Goal: Task Accomplishment & Management: Manage account settings

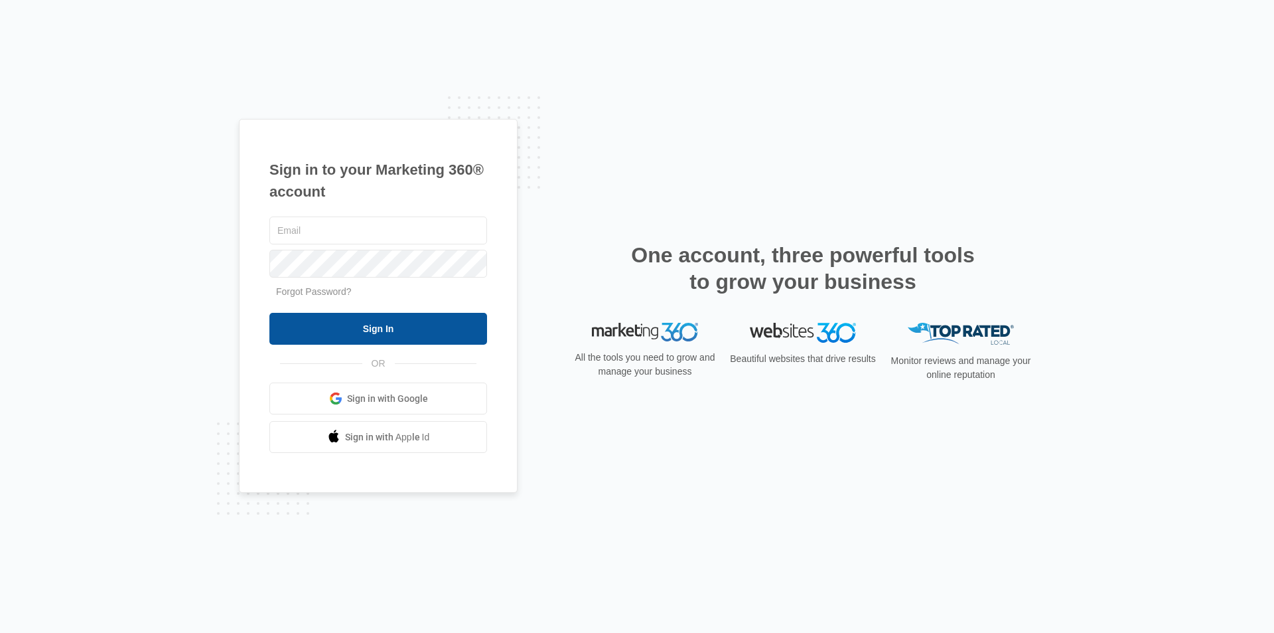
type input "[EMAIL_ADDRESS][DOMAIN_NAME]"
click at [347, 335] on input "Sign In" at bounding box center [378, 329] width 218 height 32
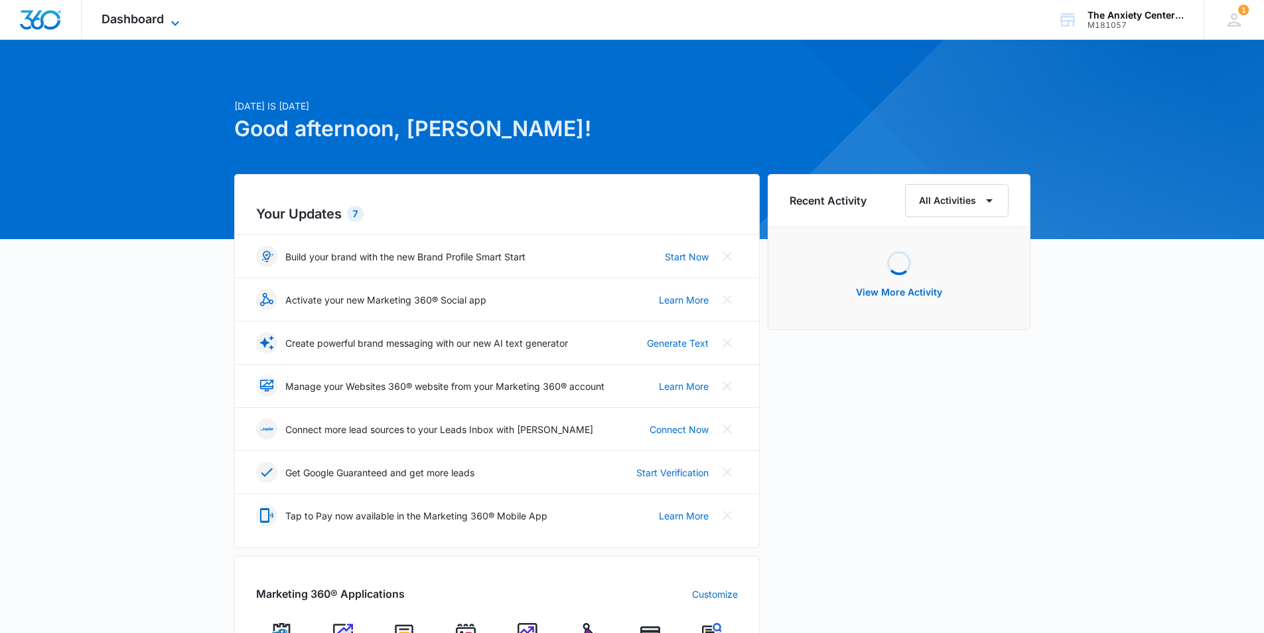
click at [175, 24] on icon at bounding box center [175, 23] width 8 height 5
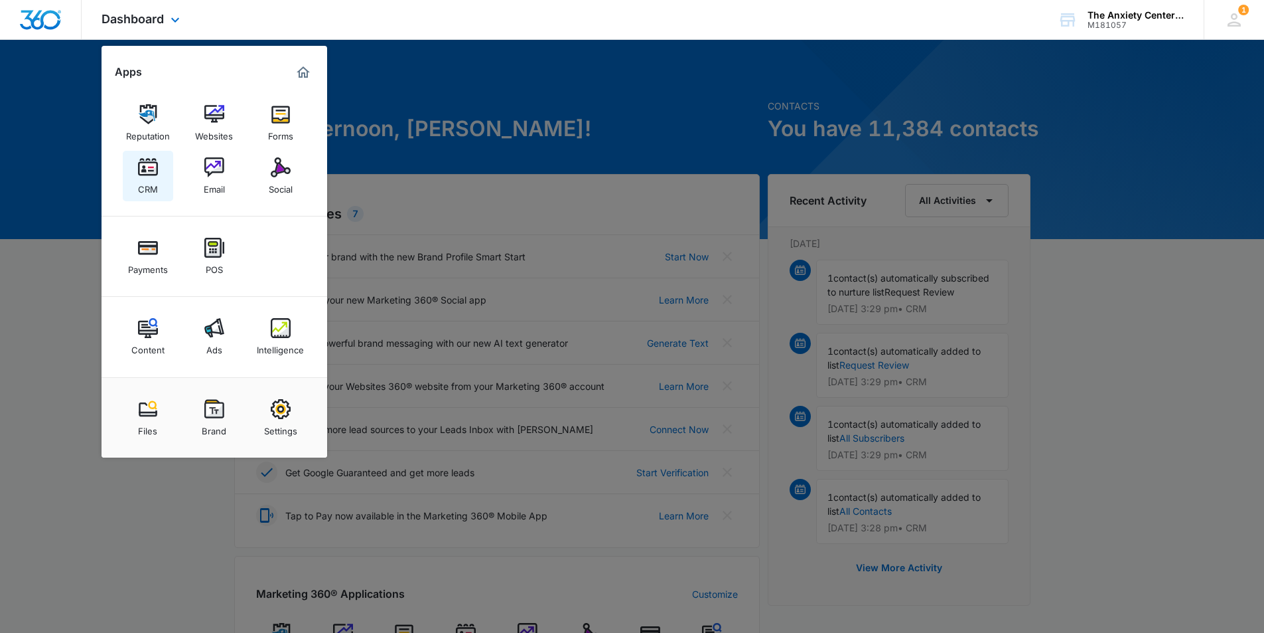
click at [133, 189] on link "CRM" at bounding box center [148, 176] width 50 height 50
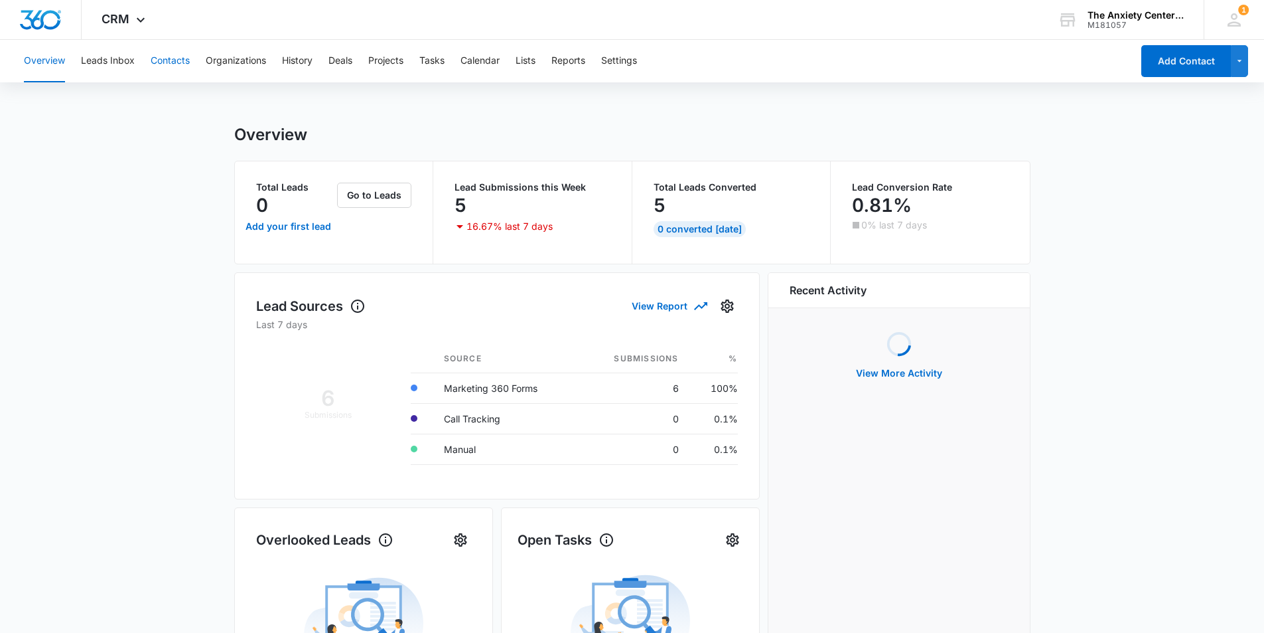
click at [166, 63] on button "Contacts" at bounding box center [170, 61] width 39 height 42
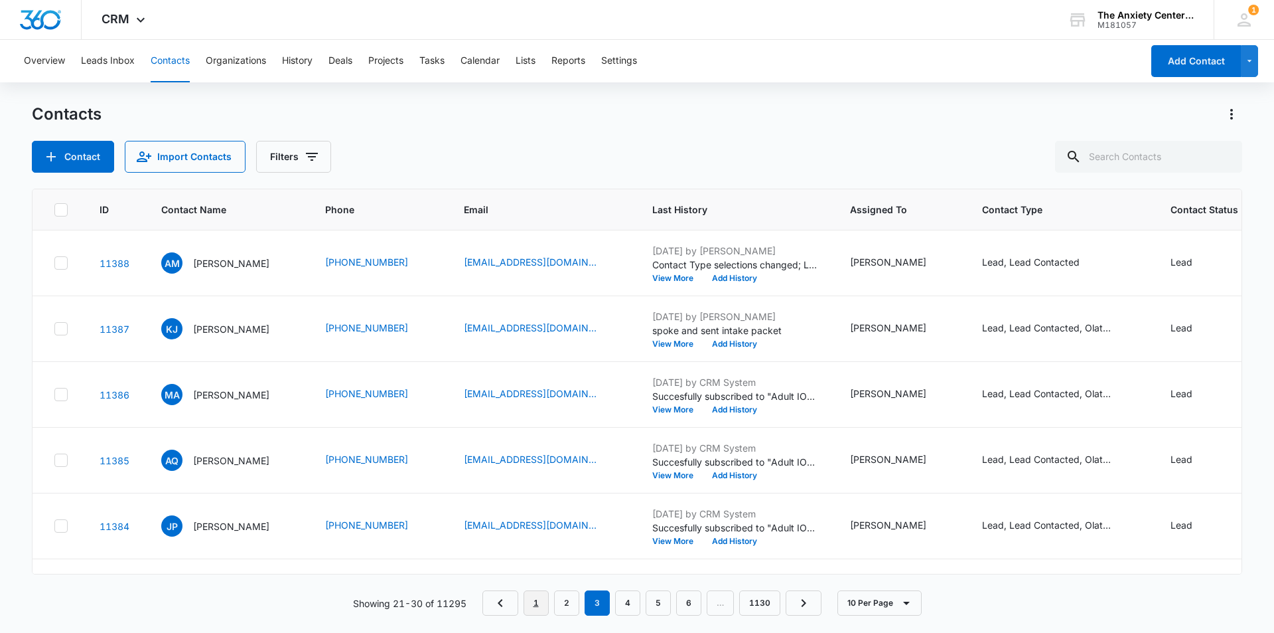
click at [536, 603] on link "1" at bounding box center [536, 602] width 25 height 25
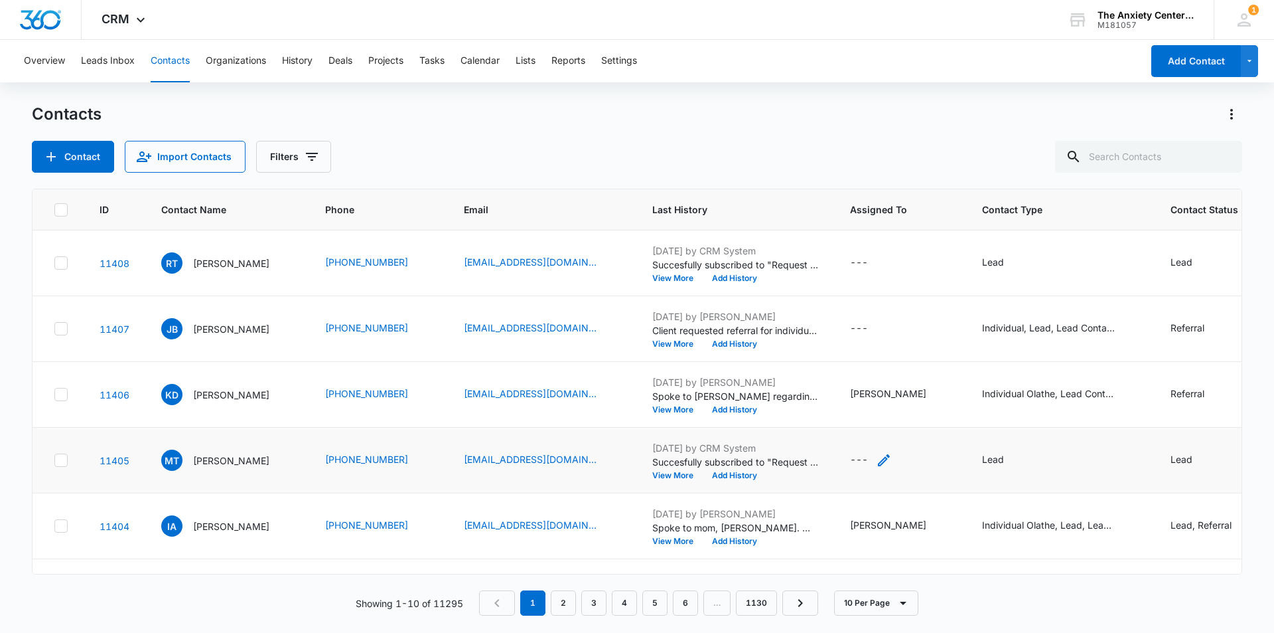
click at [876, 460] on icon "Assigned To - - Select to Edit Field" at bounding box center [884, 460] width 16 height 16
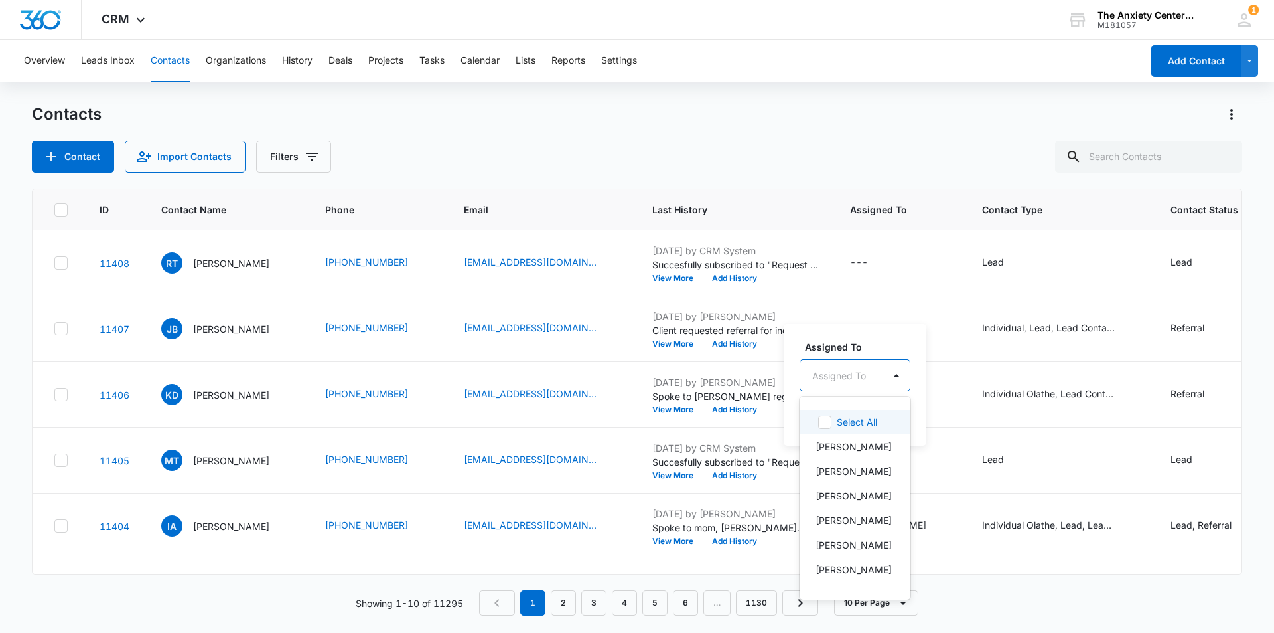
click at [863, 374] on div at bounding box center [839, 375] width 54 height 17
click at [825, 542] on p "Diane Sinclair-Smith" at bounding box center [854, 549] width 76 height 14
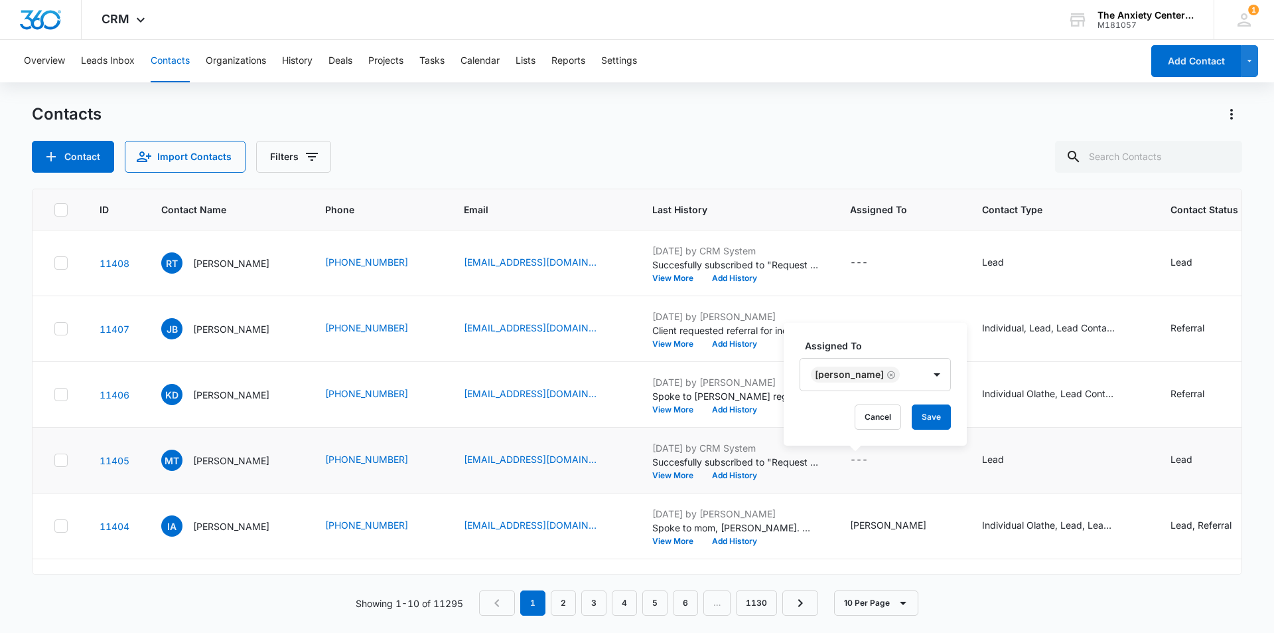
click at [879, 340] on label "Assigned To" at bounding box center [880, 346] width 151 height 14
click at [946, 422] on button "Save" at bounding box center [931, 416] width 39 height 25
click at [876, 328] on icon "Assigned To - - Select to Edit Field" at bounding box center [884, 329] width 16 height 16
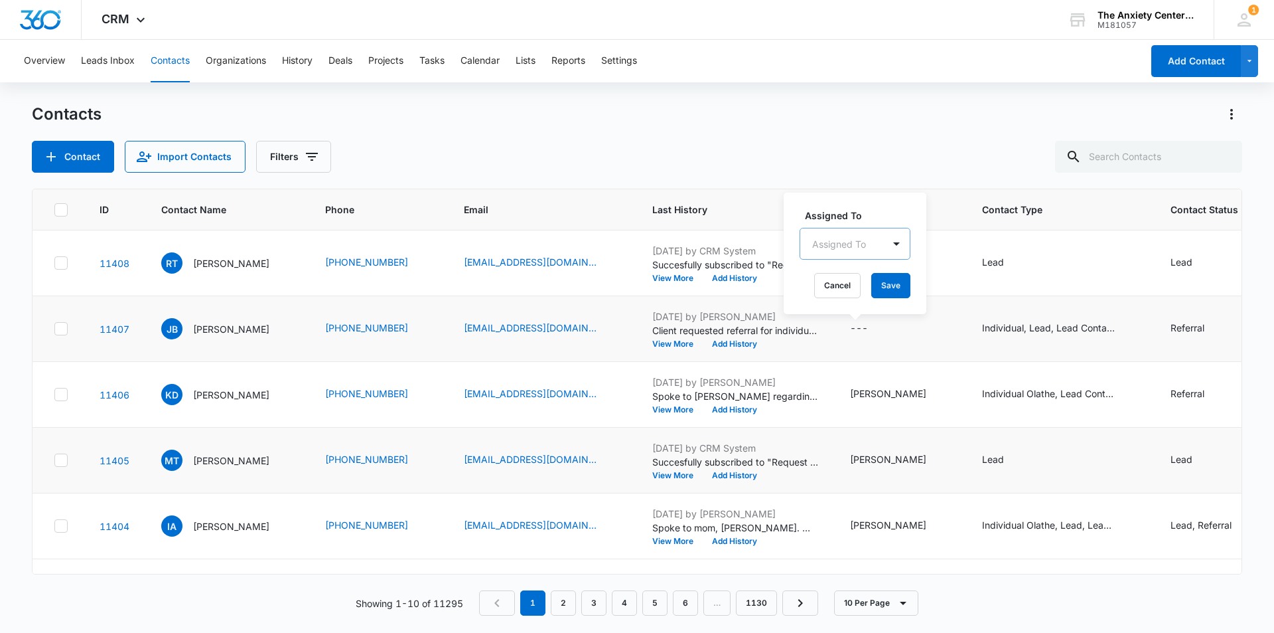
click at [834, 240] on div at bounding box center [839, 244] width 54 height 17
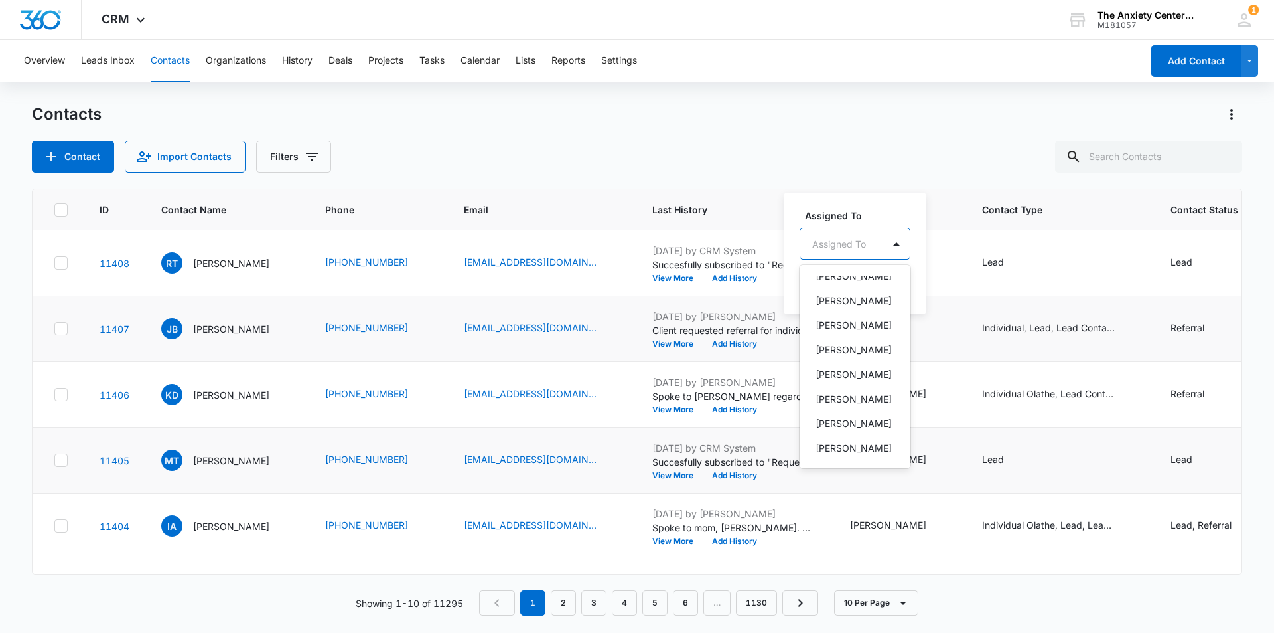
scroll to position [332, 0]
click at [843, 334] on p "Sara Backhus" at bounding box center [854, 327] width 76 height 14
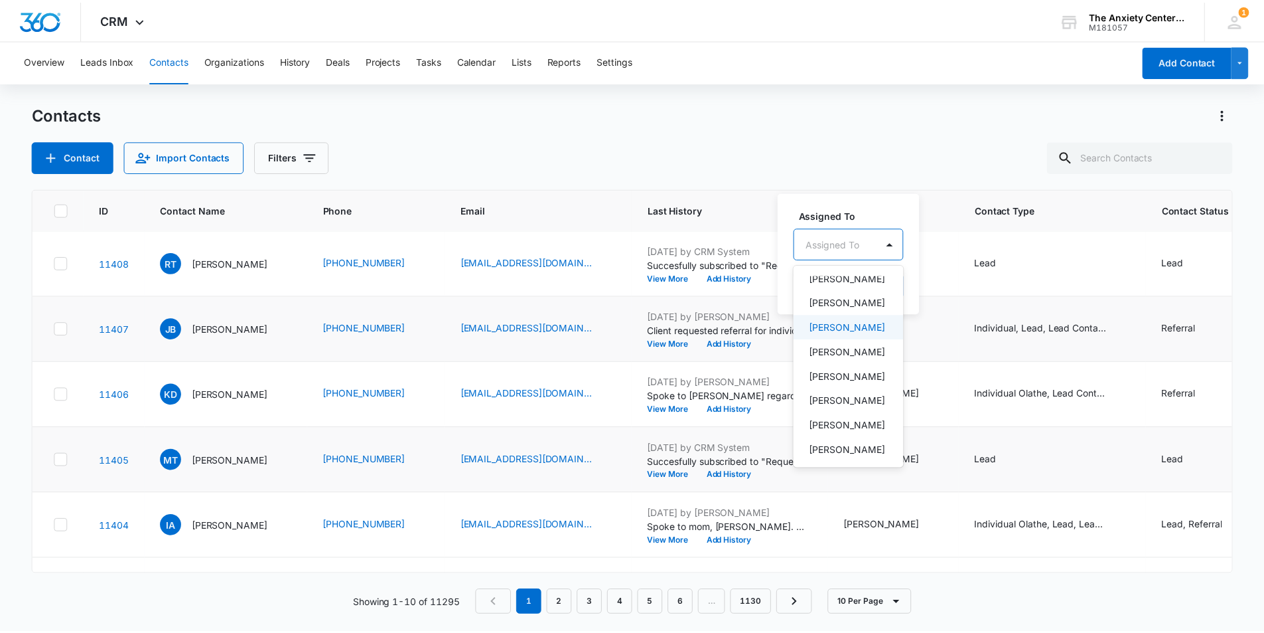
scroll to position [290, 0]
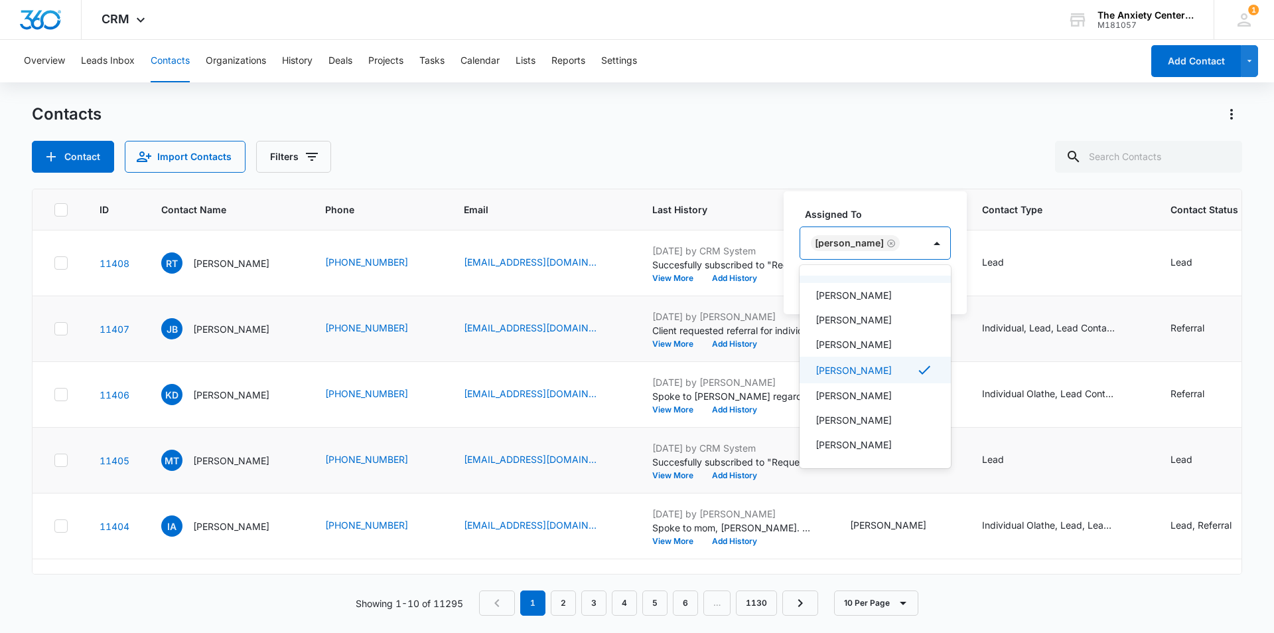
click at [893, 215] on label "Assigned To" at bounding box center [880, 214] width 151 height 14
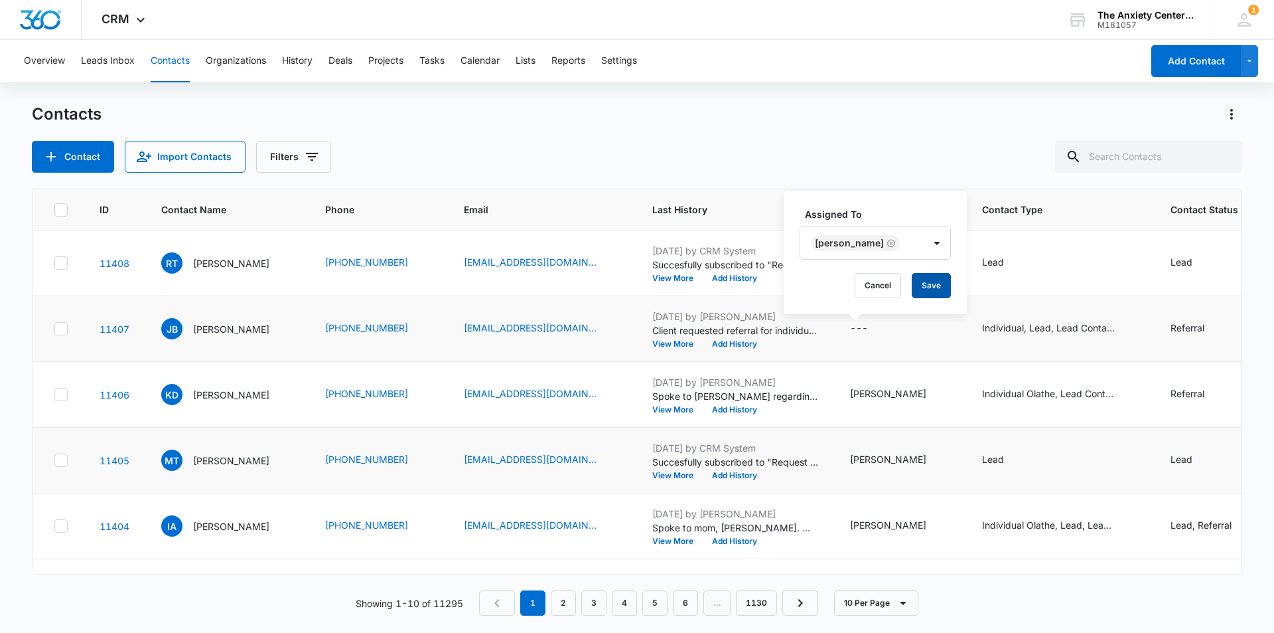
click at [926, 285] on button "Save" at bounding box center [931, 285] width 39 height 25
click at [876, 260] on icon "Assigned To - - Select to Edit Field" at bounding box center [884, 263] width 16 height 16
click at [835, 182] on div at bounding box center [839, 178] width 54 height 17
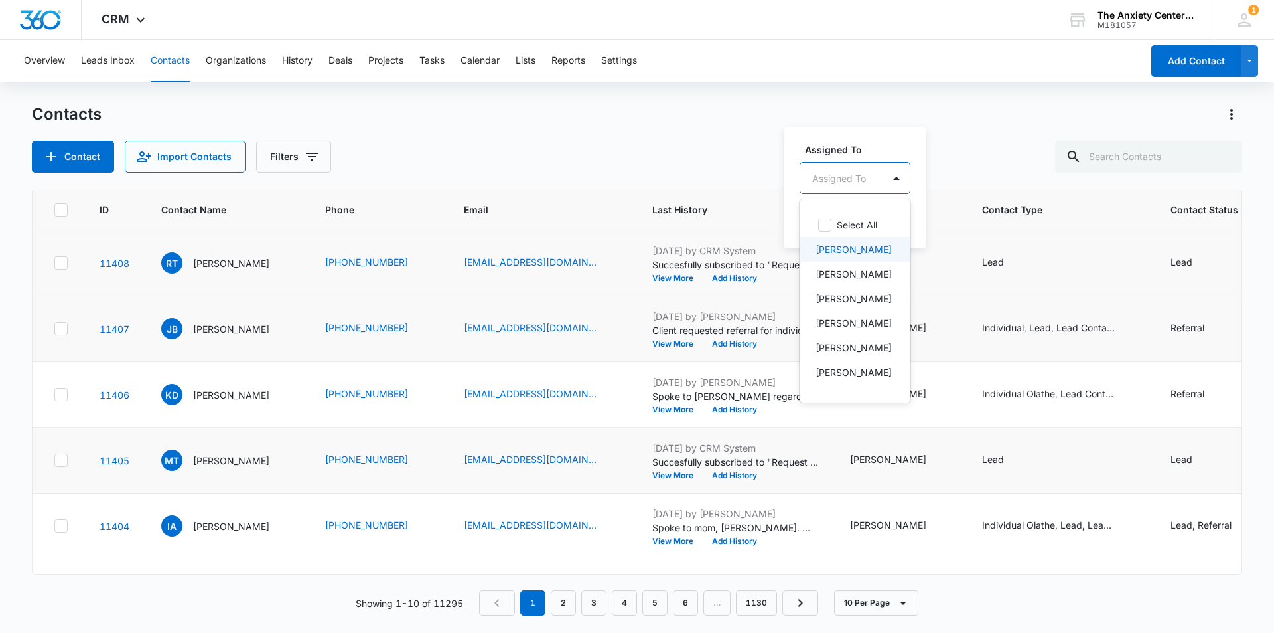
click at [852, 246] on p "Erika Marker" at bounding box center [854, 249] width 76 height 14
click at [878, 150] on label "Assigned To" at bounding box center [880, 148] width 151 height 14
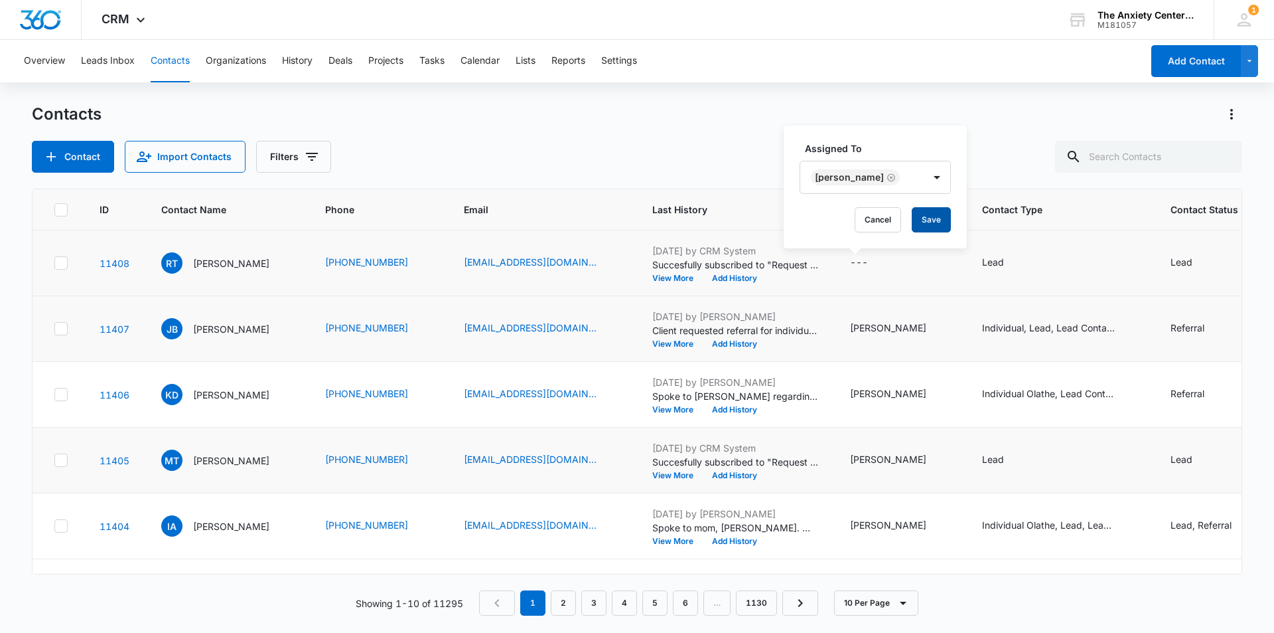
click at [925, 224] on button "Save" at bounding box center [931, 219] width 39 height 25
click at [140, 17] on icon at bounding box center [141, 23] width 16 height 16
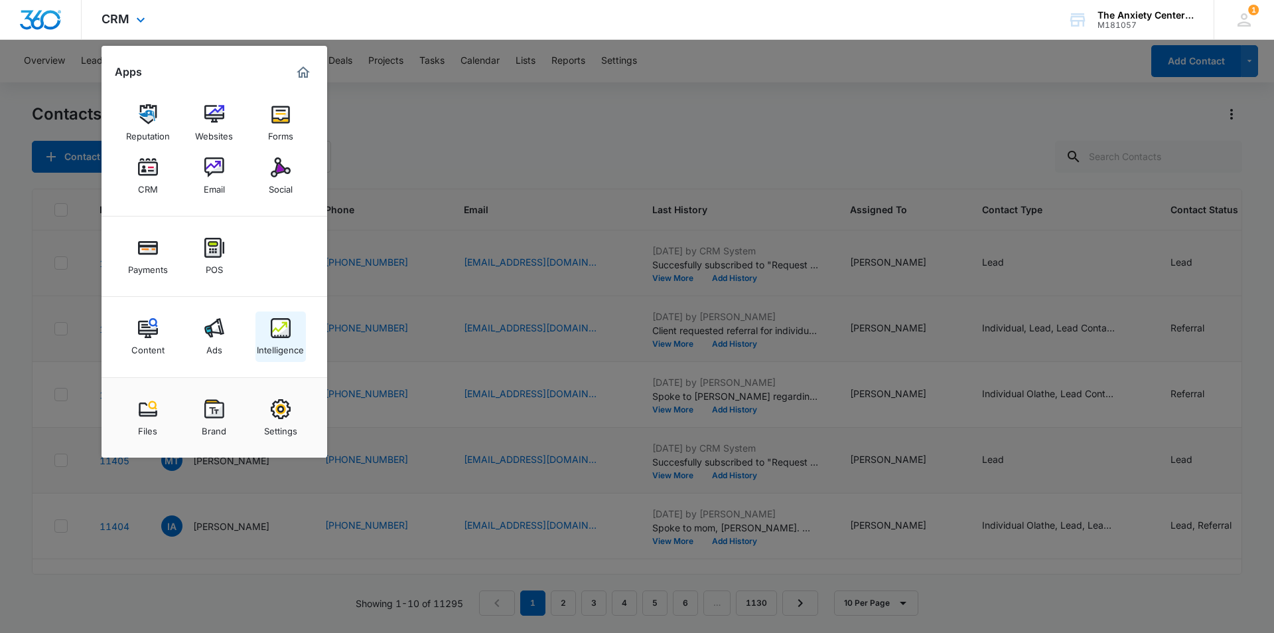
click at [285, 332] on img at bounding box center [281, 328] width 20 height 20
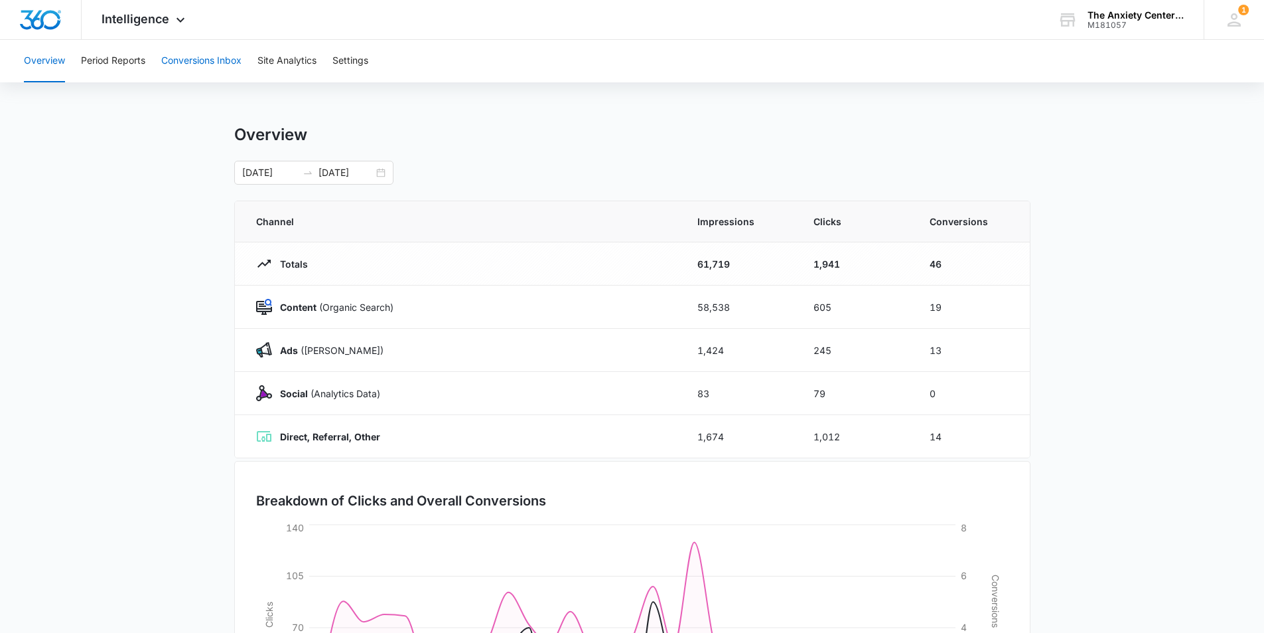
click at [202, 62] on button "Conversions Inbox" at bounding box center [201, 61] width 80 height 42
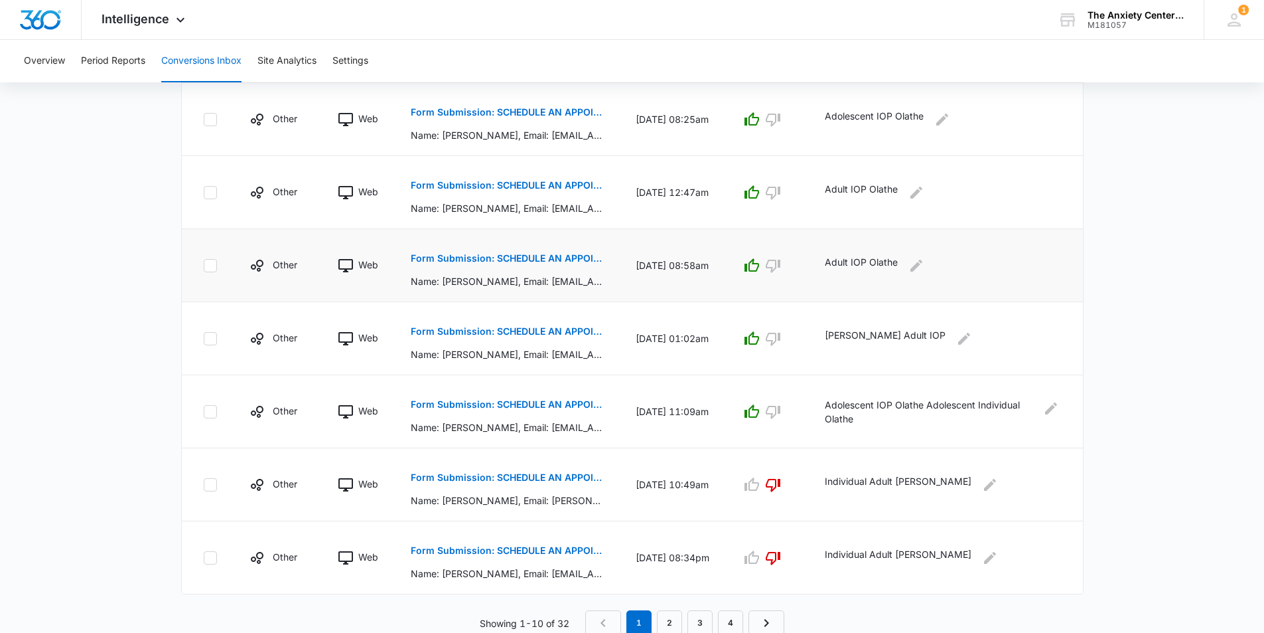
scroll to position [557, 0]
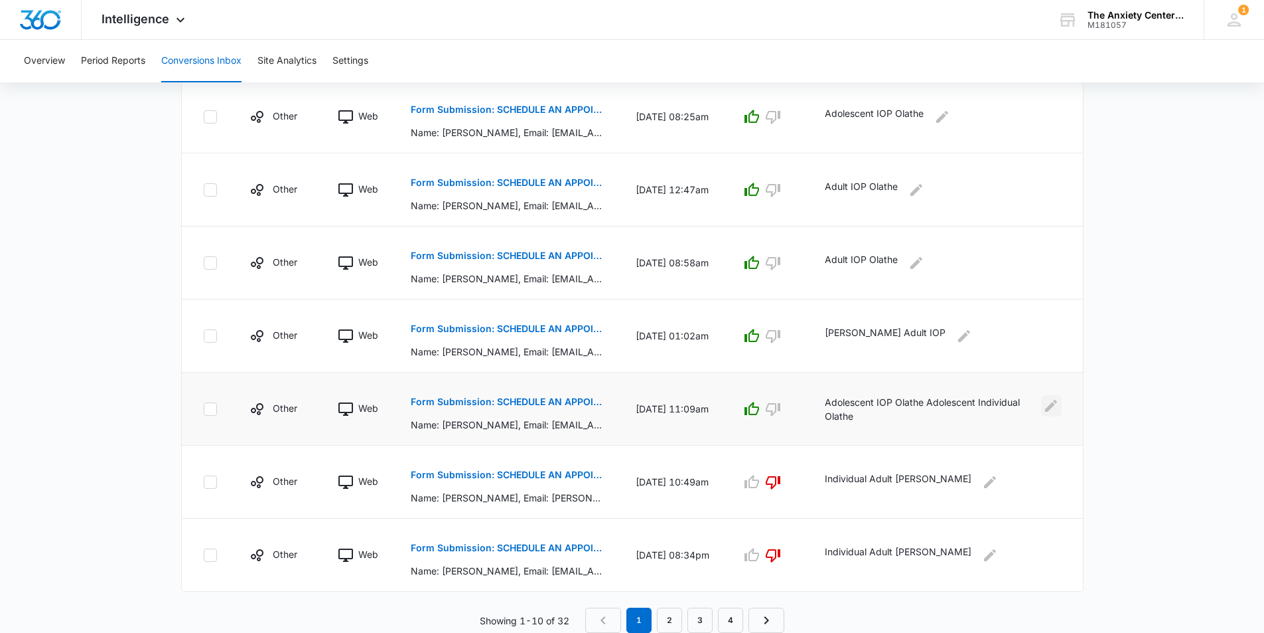
click at [1055, 409] on icon "Edit Comments" at bounding box center [1051, 406] width 16 height 16
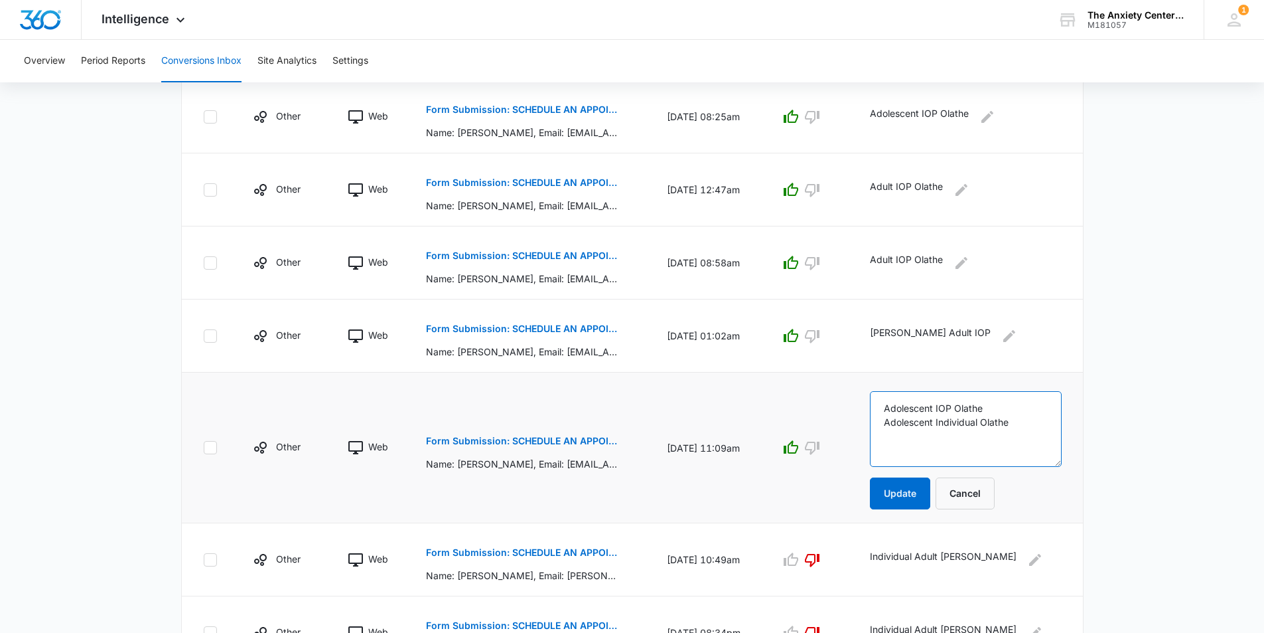
click at [915, 403] on textarea "Adolescent IOP Olathe Adolescent Individual Olathe" at bounding box center [965, 429] width 191 height 76
drag, startPoint x: 915, startPoint y: 423, endPoint x: 963, endPoint y: 421, distance: 48.5
click at [963, 421] on textarea "Adolescent IOP Olathe Adolescent Individual Olathe" at bounding box center [965, 429] width 191 height 76
drag, startPoint x: 1003, startPoint y: 487, endPoint x: 1010, endPoint y: 482, distance: 9.0
click at [995, 487] on button "Cancel" at bounding box center [965, 493] width 59 height 32
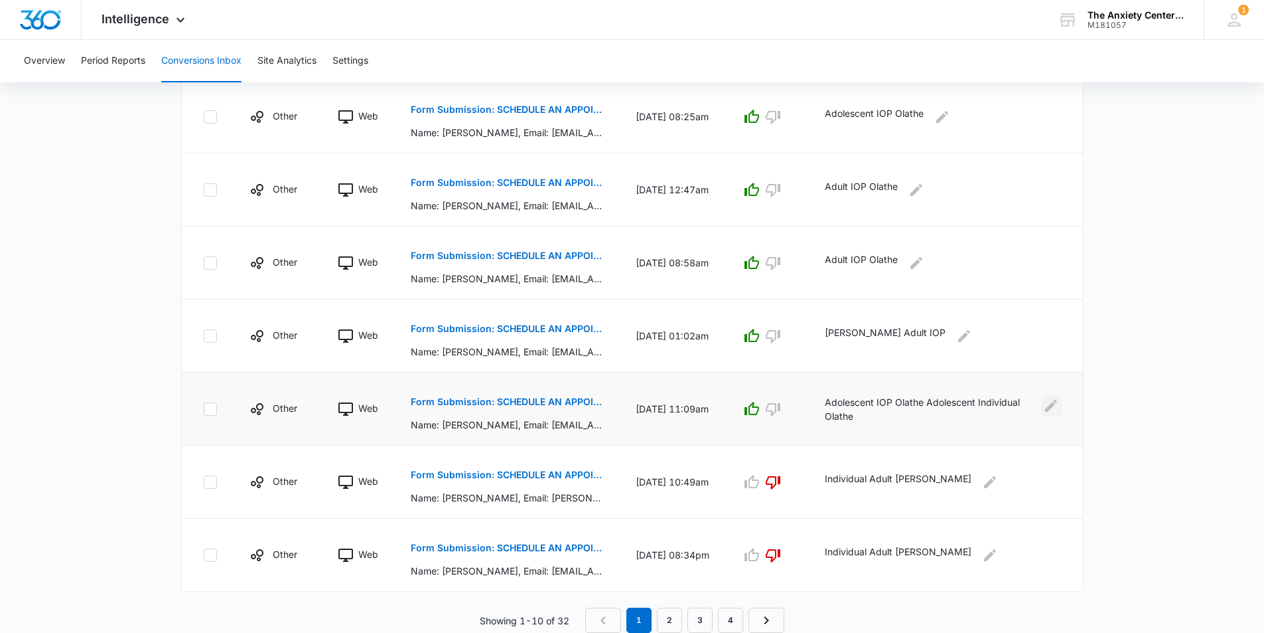
click at [1056, 408] on icon "Edit Comments" at bounding box center [1051, 406] width 16 height 16
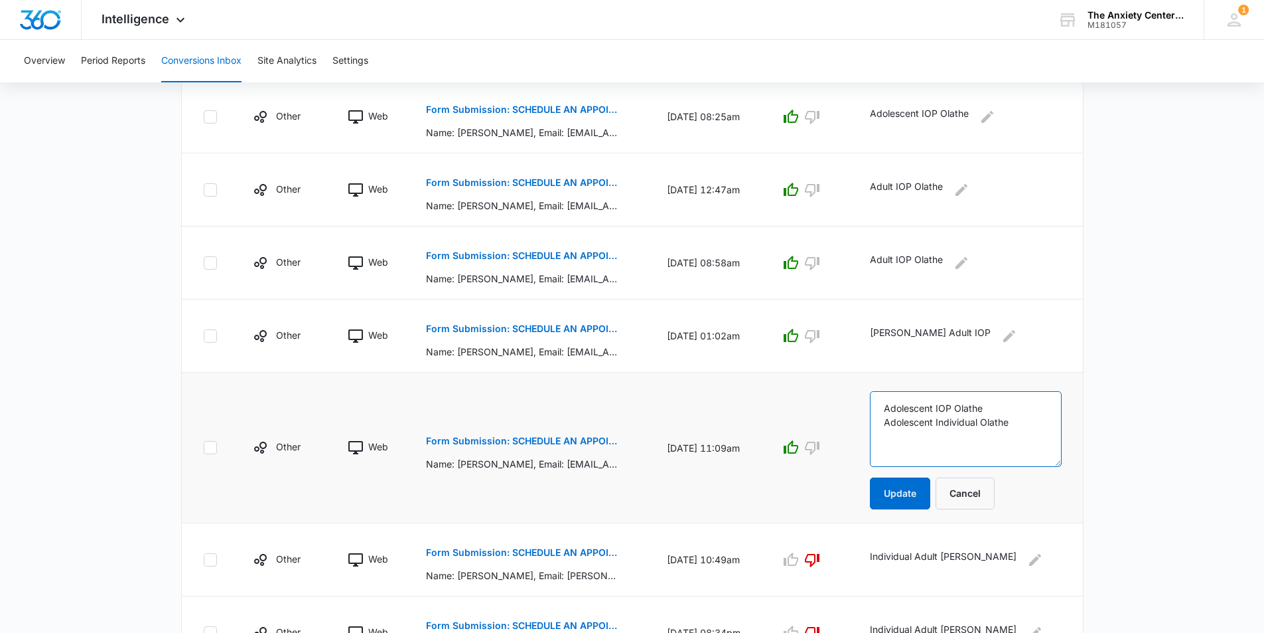
drag, startPoint x: 968, startPoint y: 421, endPoint x: 1011, endPoint y: 425, distance: 43.3
click at [1011, 425] on textarea "Adolescent IOP Olathe Adolescent Individual Olathe" at bounding box center [965, 429] width 191 height 76
click at [995, 502] on button "Cancel" at bounding box center [965, 493] width 59 height 32
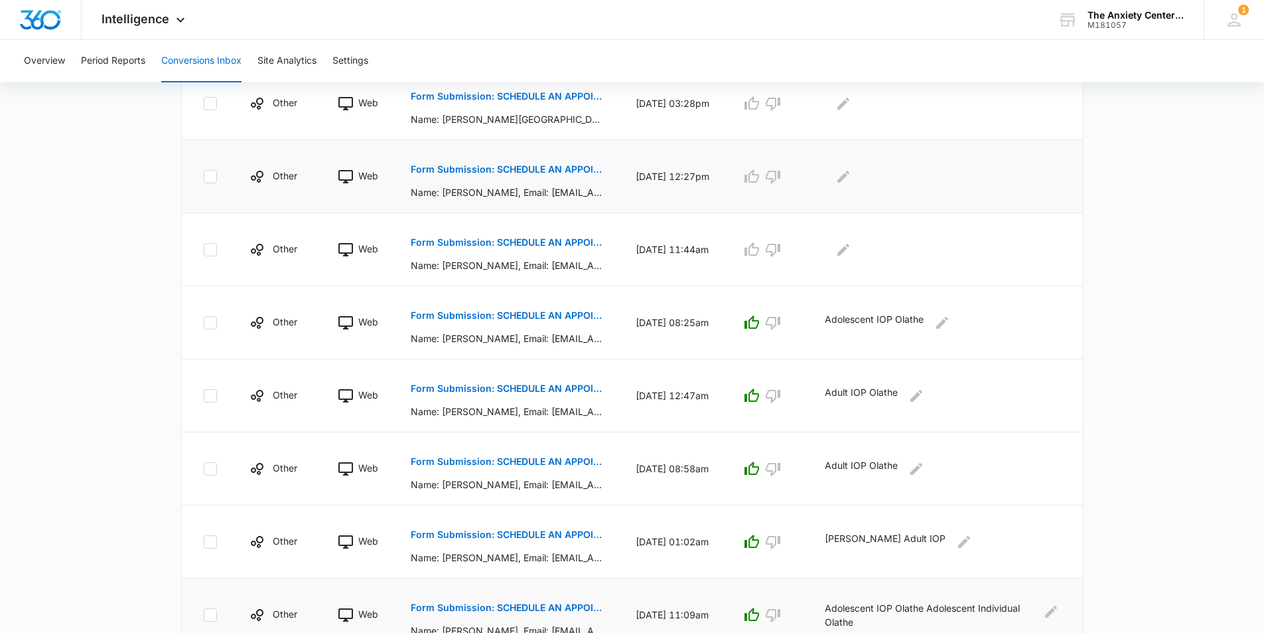
scroll to position [225, 0]
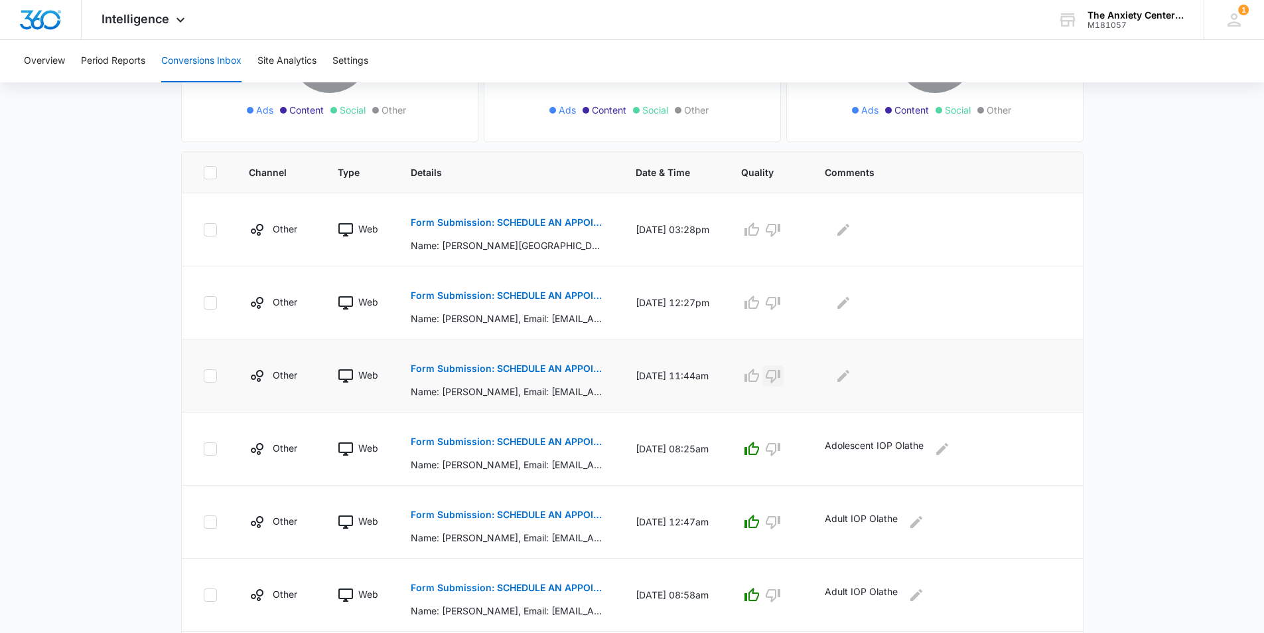
click at [781, 379] on icon "button" at bounding box center [773, 376] width 16 height 16
click at [852, 380] on icon "Edit Comments" at bounding box center [844, 376] width 16 height 16
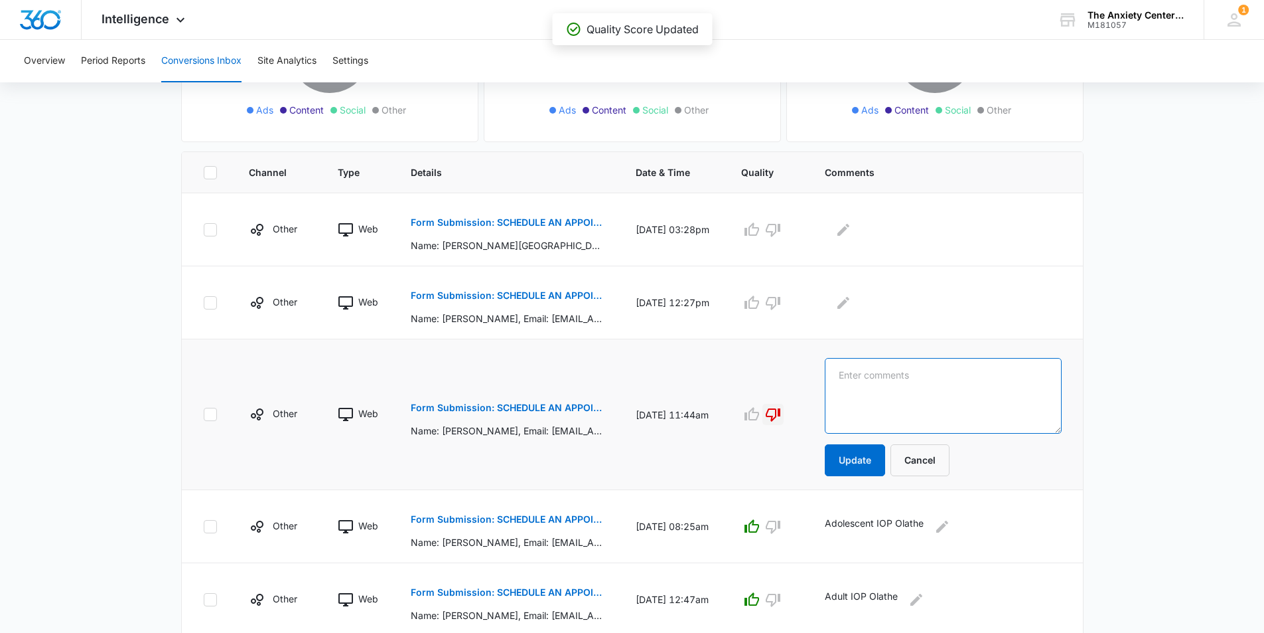
paste textarea "Individual"
type textarea "Individual Adult Lawrence"
click at [865, 453] on button "Update" at bounding box center [855, 460] width 60 height 32
click at [868, 452] on button "Update" at bounding box center [855, 460] width 60 height 32
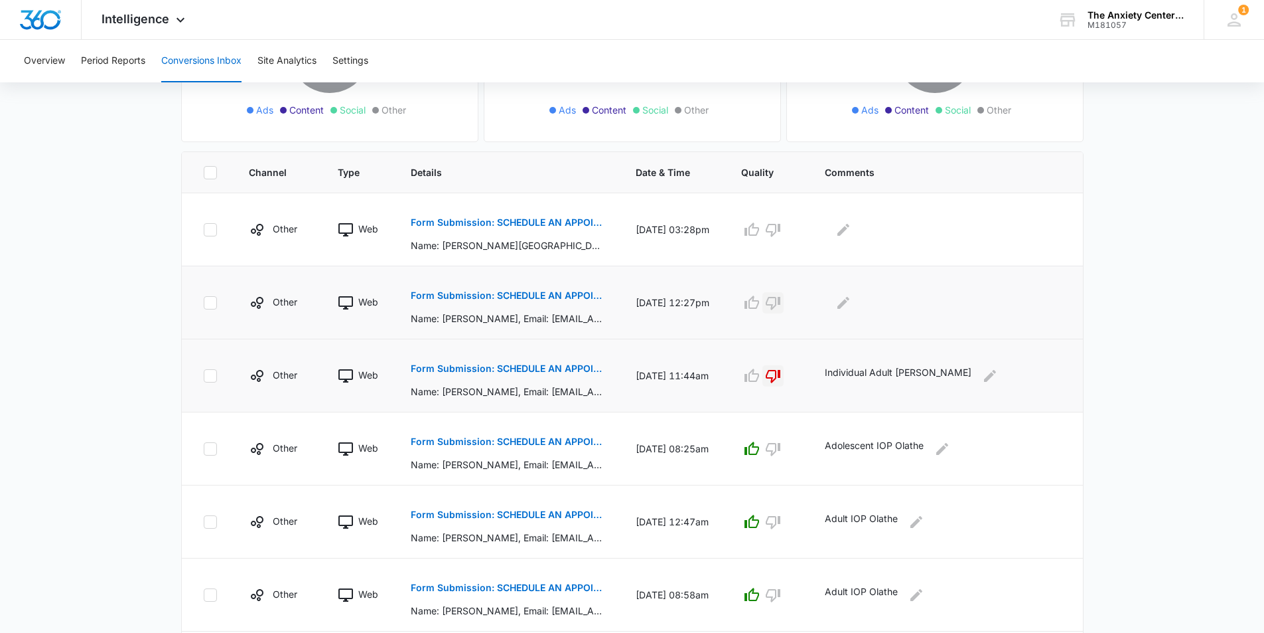
click at [781, 306] on icon "button" at bounding box center [773, 303] width 15 height 13
click at [850, 308] on icon "Edit Comments" at bounding box center [844, 302] width 12 height 12
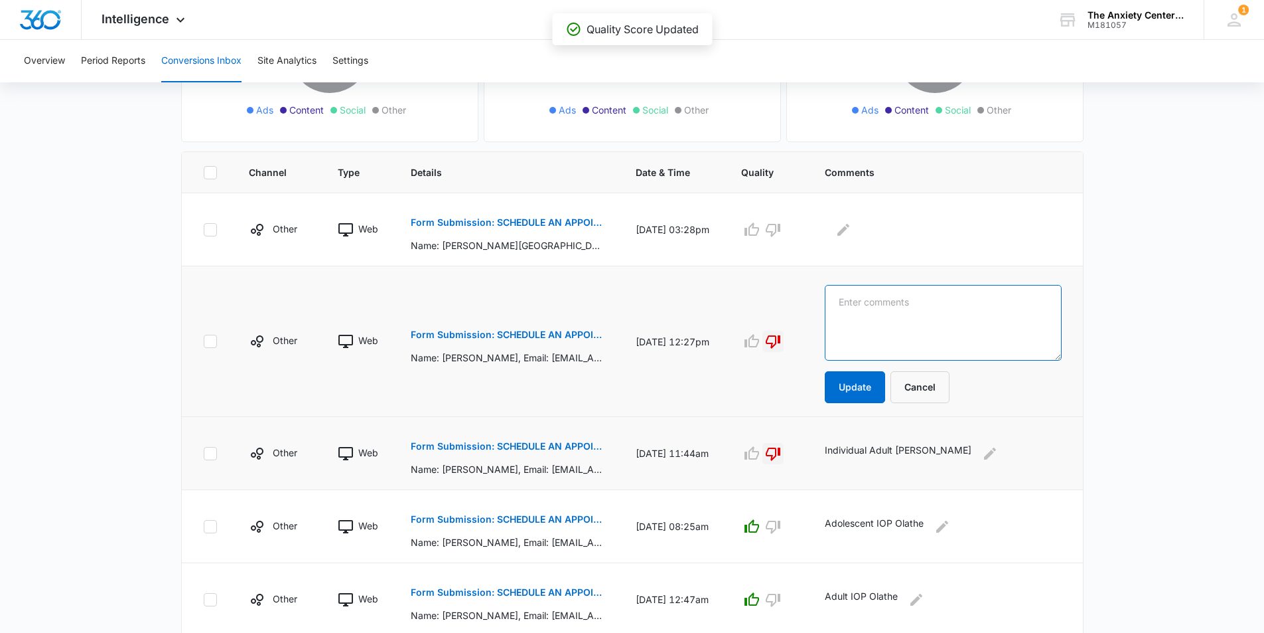
paste textarea "Individual"
type textarea "Individual Adult Lawrence"
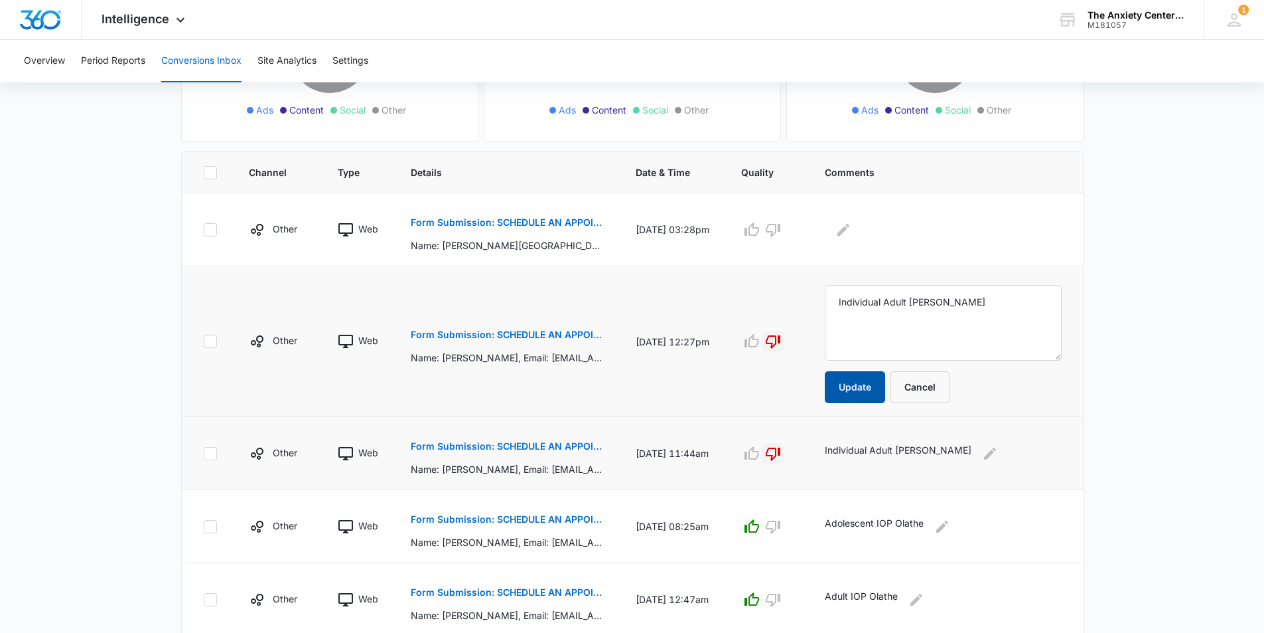
click at [882, 384] on button "Update" at bounding box center [855, 387] width 60 height 32
click at [876, 386] on button "Update" at bounding box center [855, 387] width 60 height 32
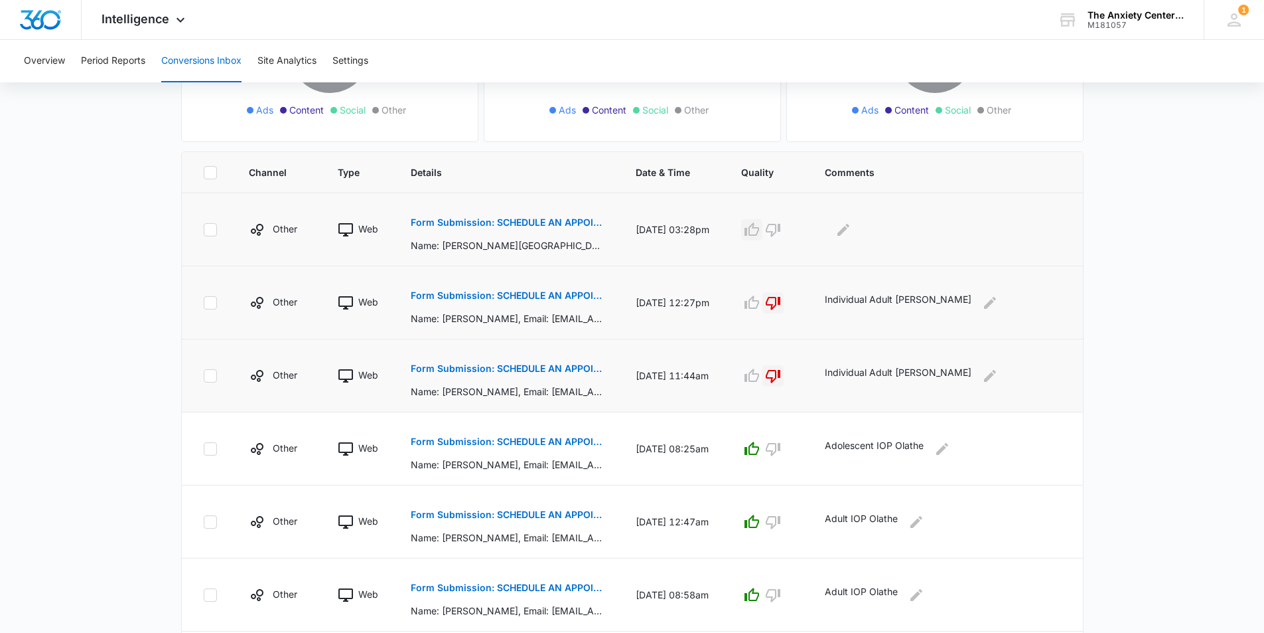
click at [760, 227] on icon "button" at bounding box center [752, 230] width 16 height 16
click at [852, 232] on icon "Edit Comments" at bounding box center [844, 230] width 16 height 16
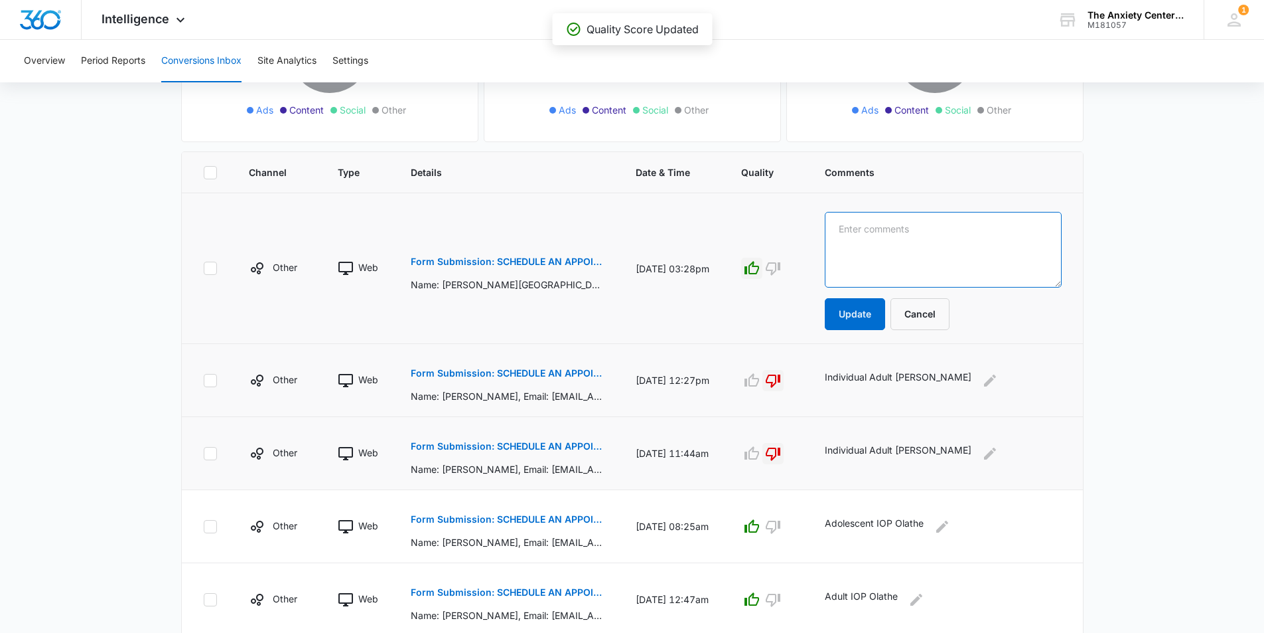
click at [866, 228] on textarea at bounding box center [943, 250] width 237 height 76
click at [890, 227] on textarea "Adult IO Olathe" at bounding box center [943, 250] width 237 height 76
type textarea "Adult IOP Olathe"
click at [883, 329] on button "Update" at bounding box center [855, 314] width 60 height 32
click at [876, 315] on button "Update" at bounding box center [855, 314] width 60 height 32
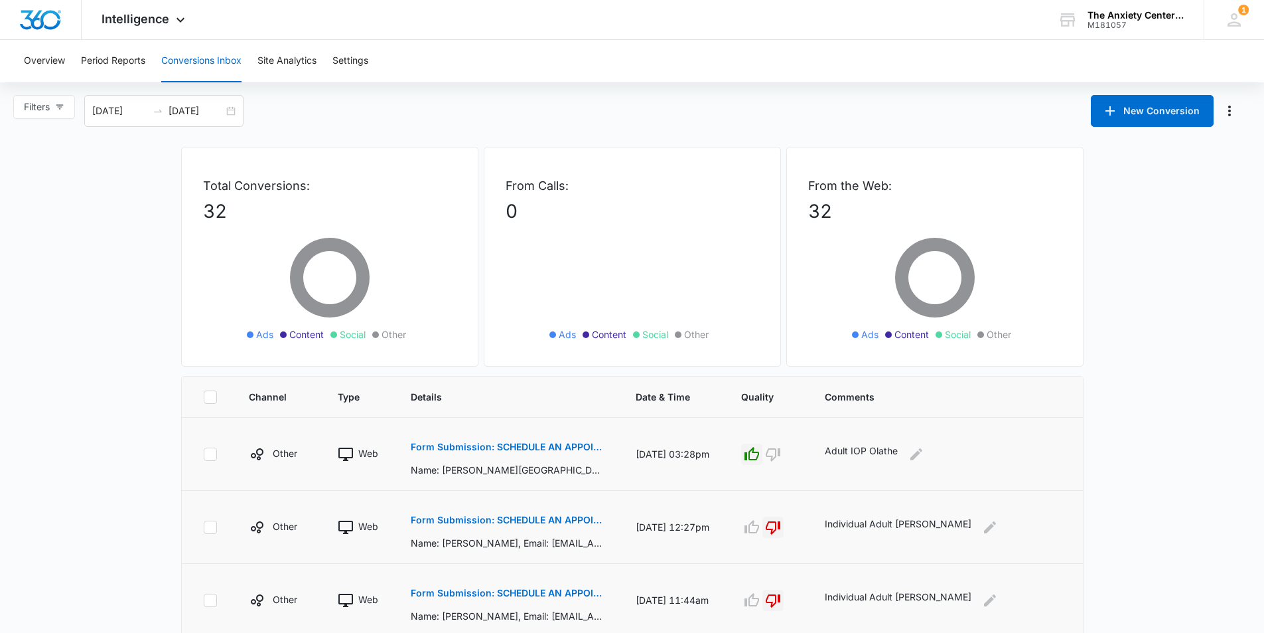
scroll to position [0, 0]
click at [41, 67] on button "Overview" at bounding box center [44, 61] width 41 height 42
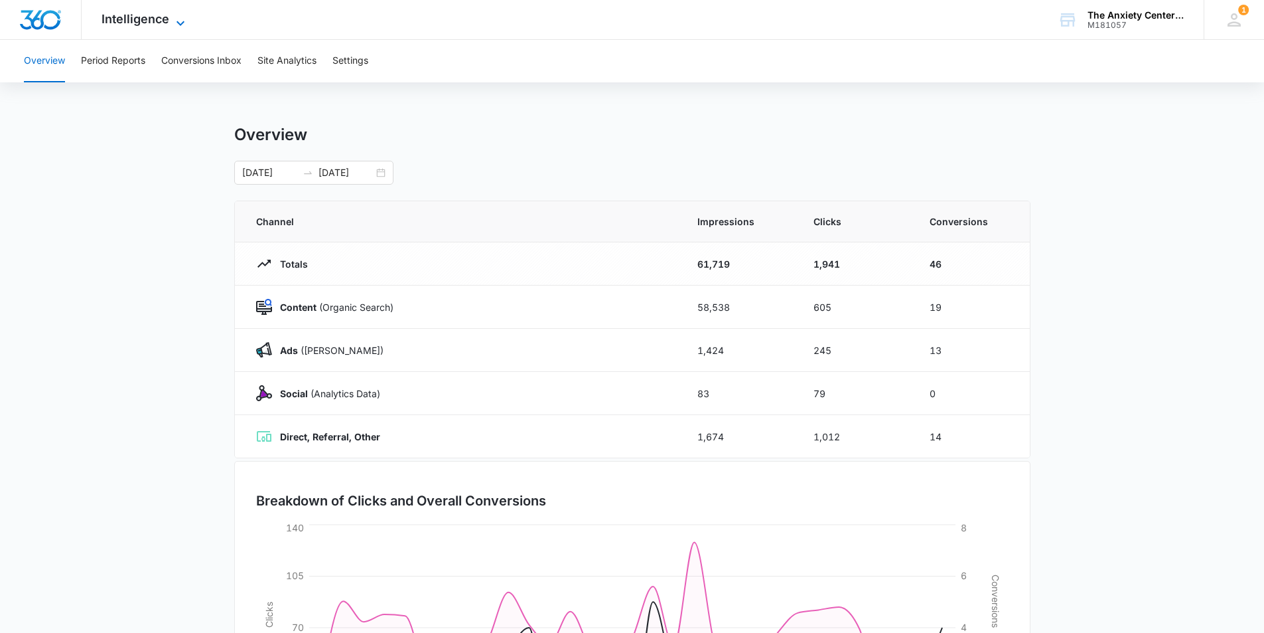
click at [177, 21] on icon at bounding box center [181, 23] width 16 height 16
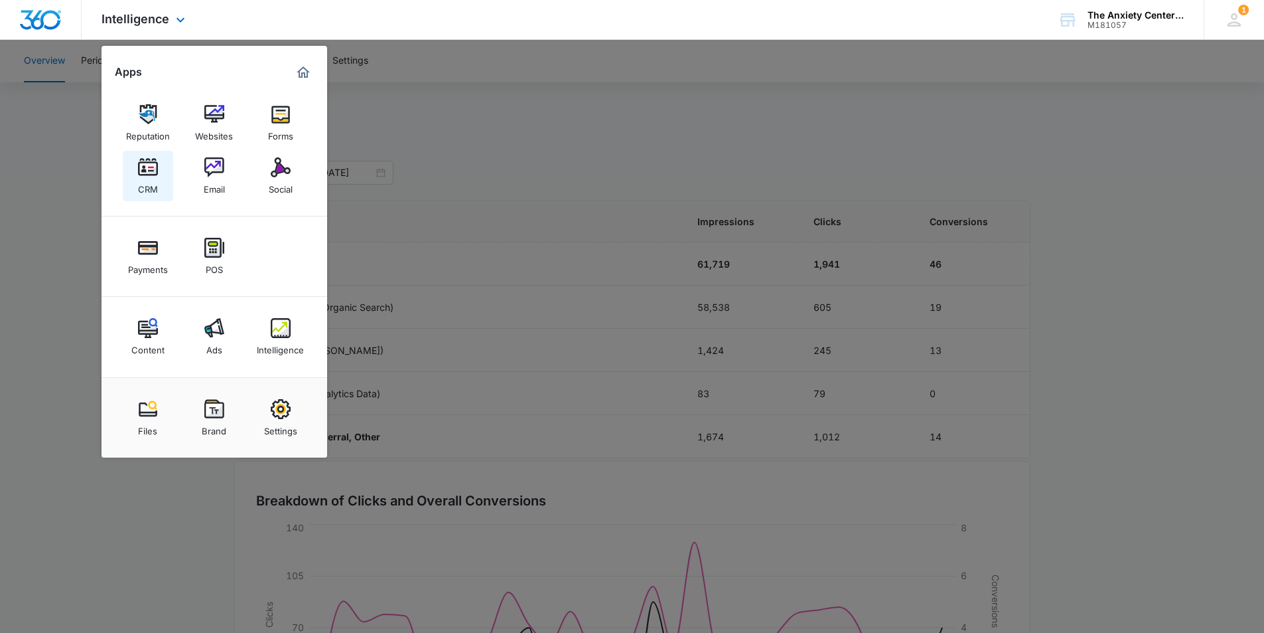
click at [147, 198] on link "CRM" at bounding box center [148, 176] width 50 height 50
